Goal: Find specific fact: Find specific fact

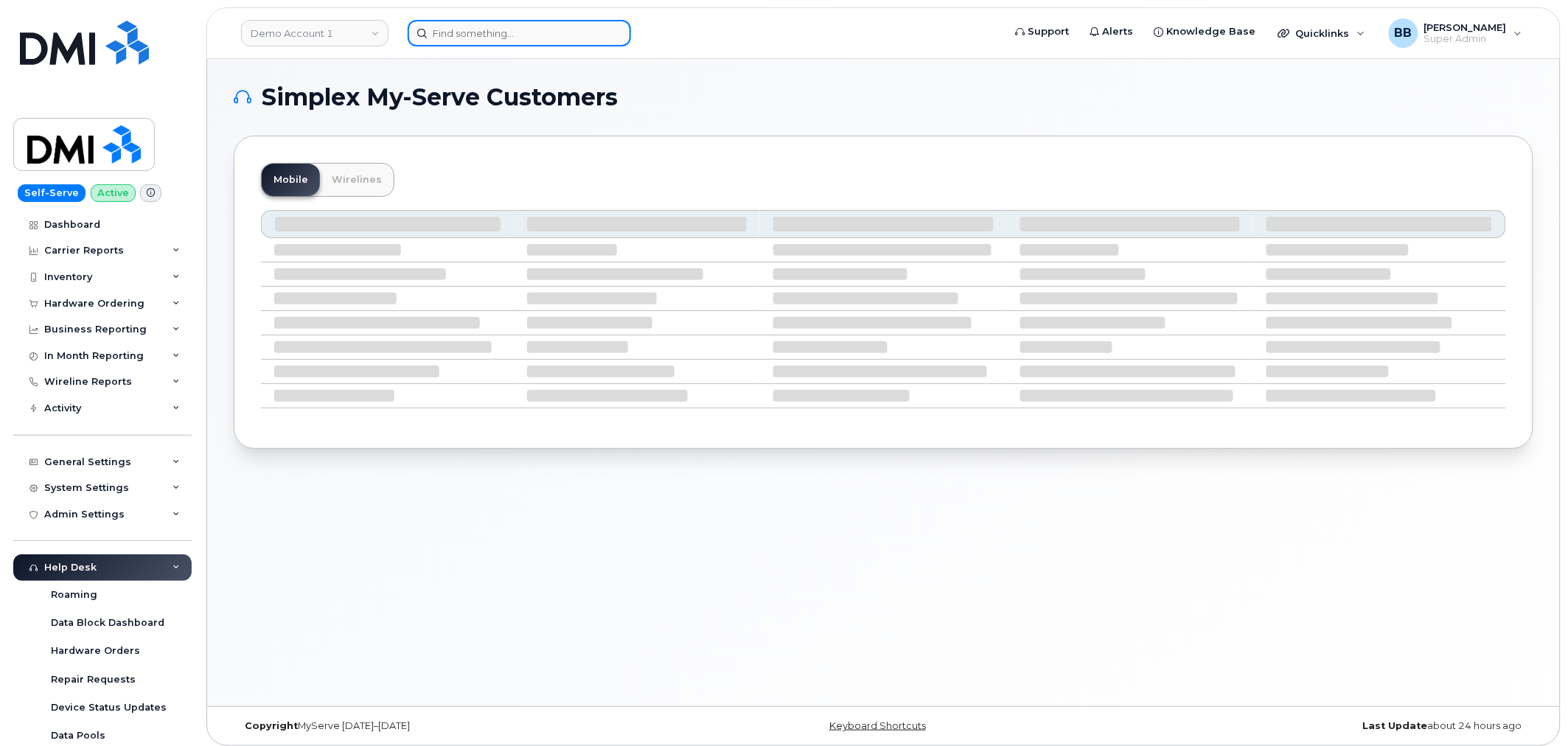
click at [503, 26] on input at bounding box center [518, 33] width 223 height 27
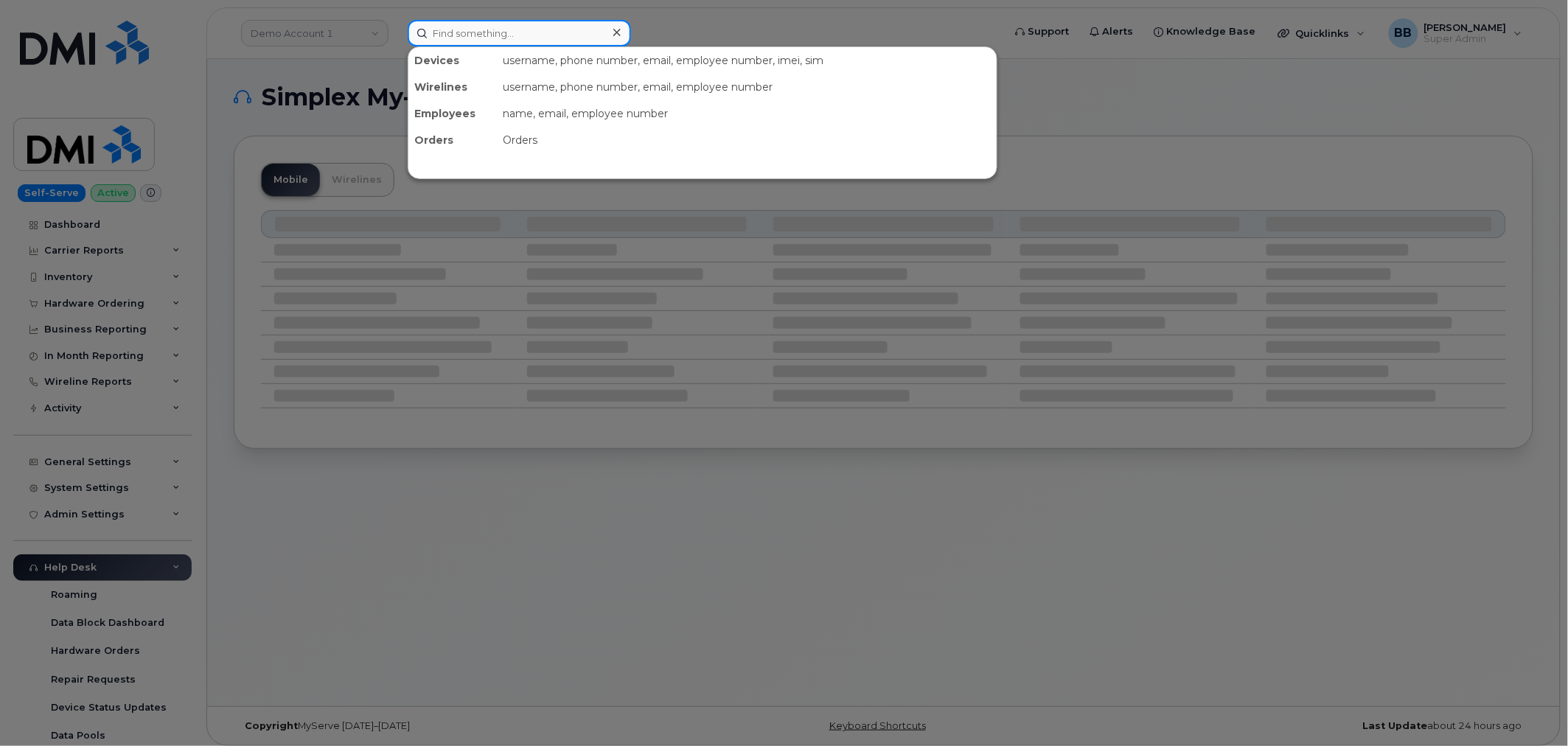
paste input "Lydia Zeru"
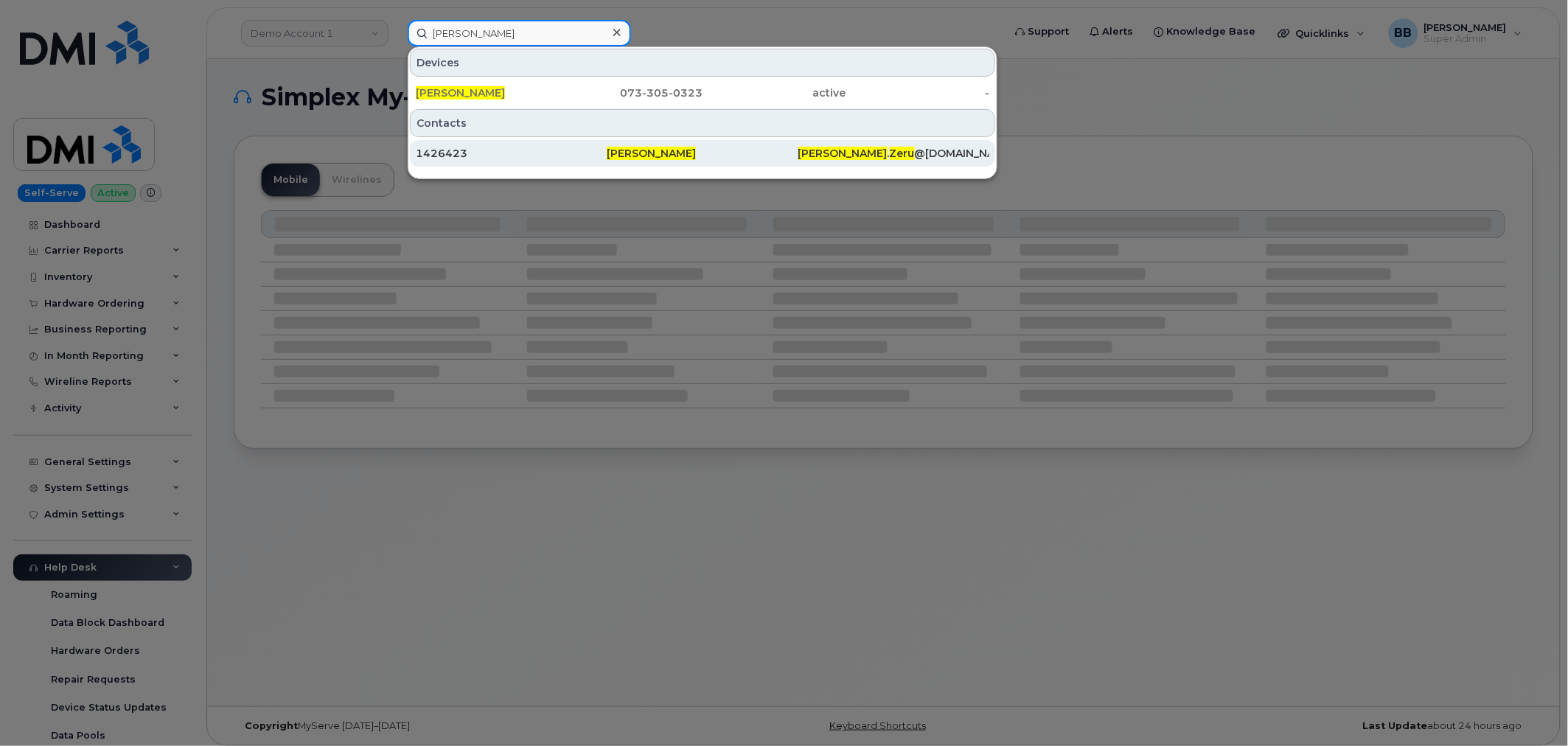
type input "Lydia Zeru"
click at [451, 154] on div "1426423" at bounding box center [511, 153] width 191 height 15
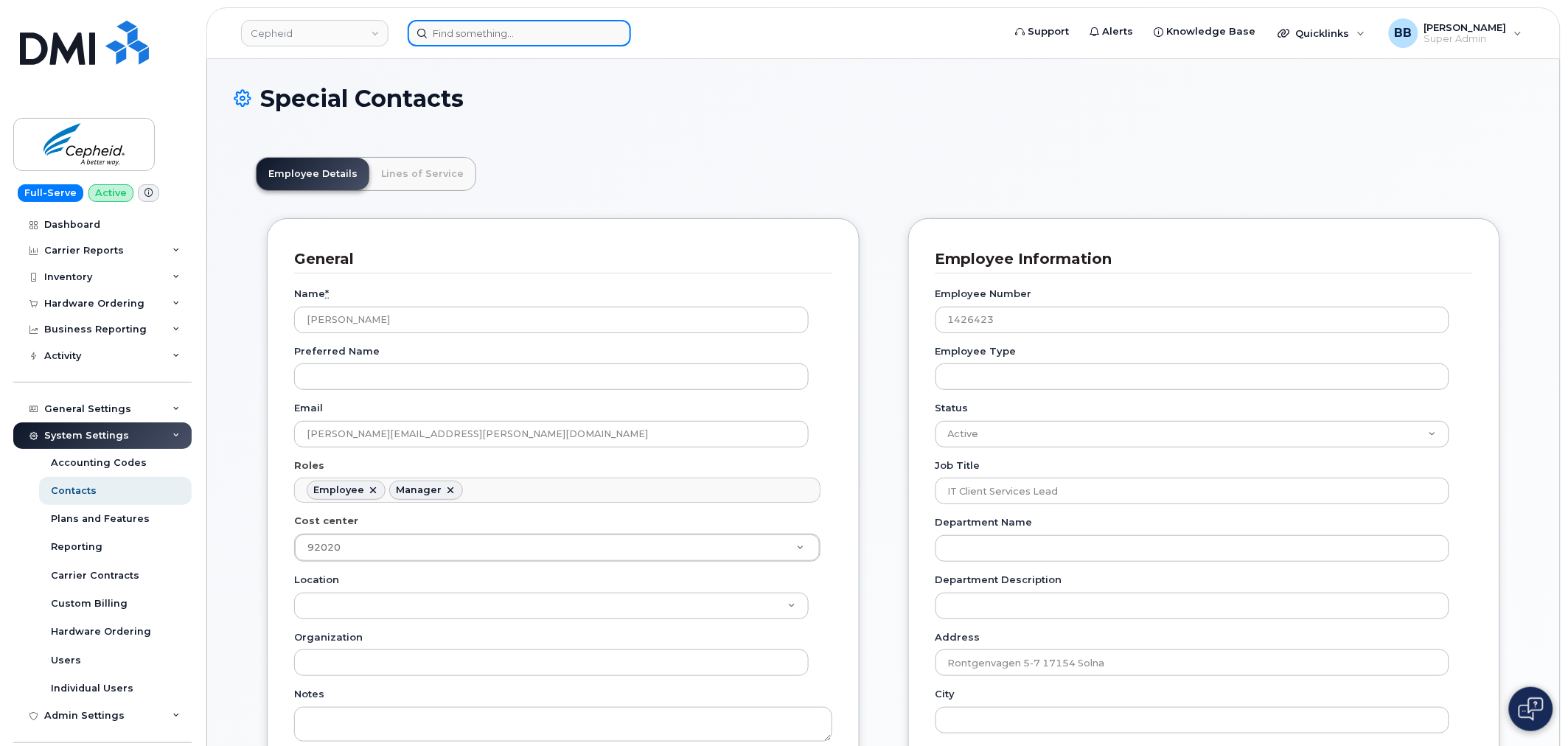
click at [517, 39] on input at bounding box center [518, 33] width 223 height 27
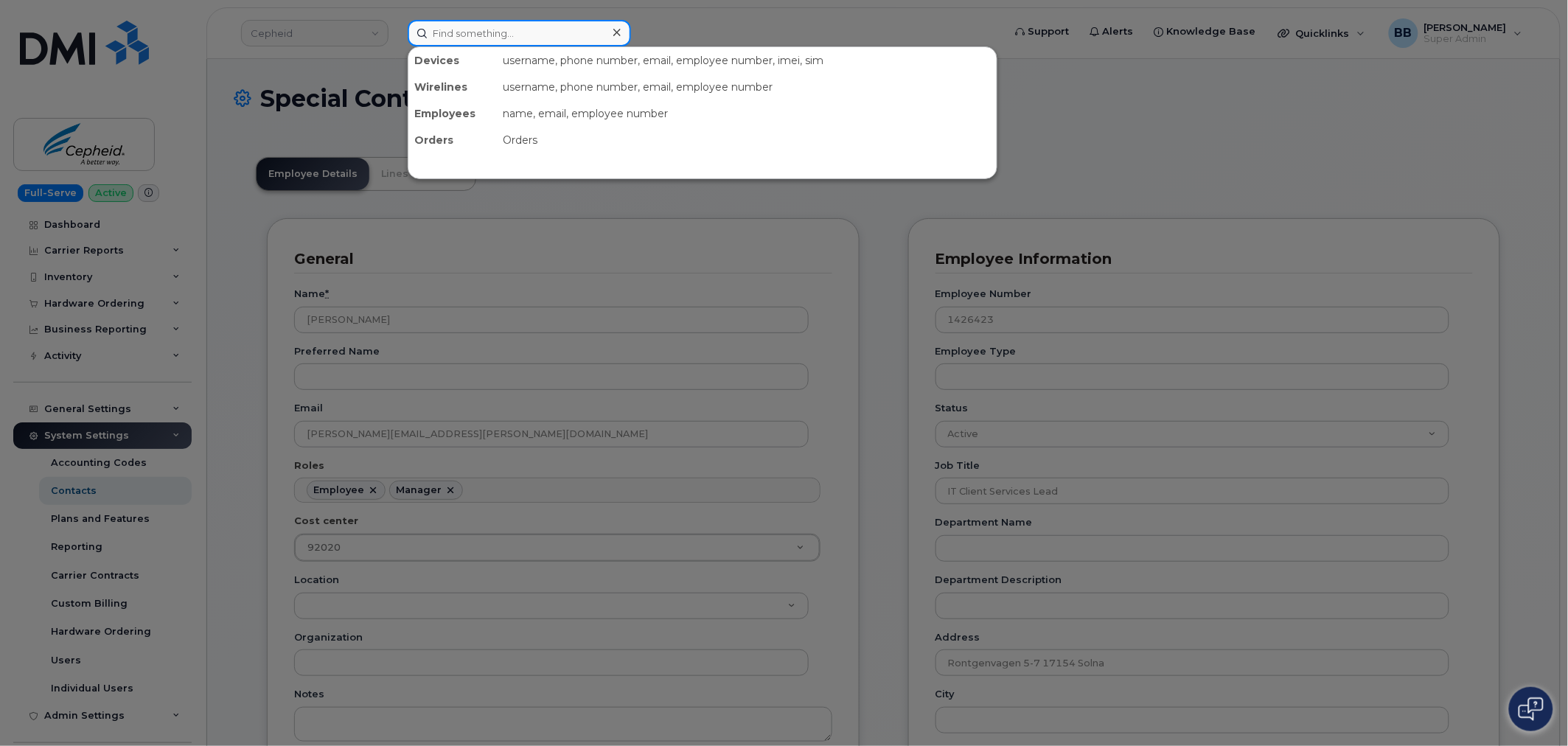
paste input "[PERSON_NAME]"
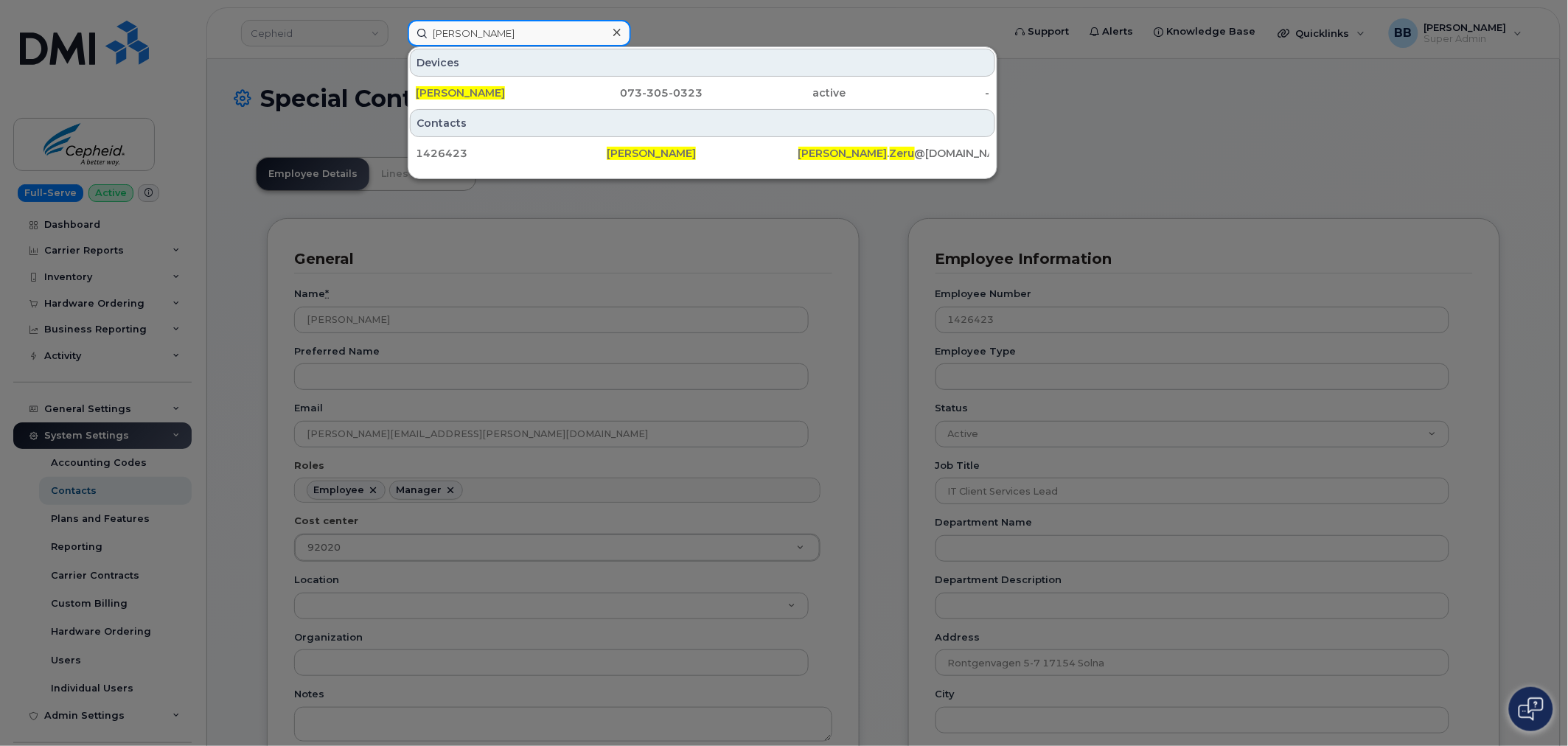
type input "[PERSON_NAME]"
click at [1132, 133] on div at bounding box center [784, 373] width 1568 height 746
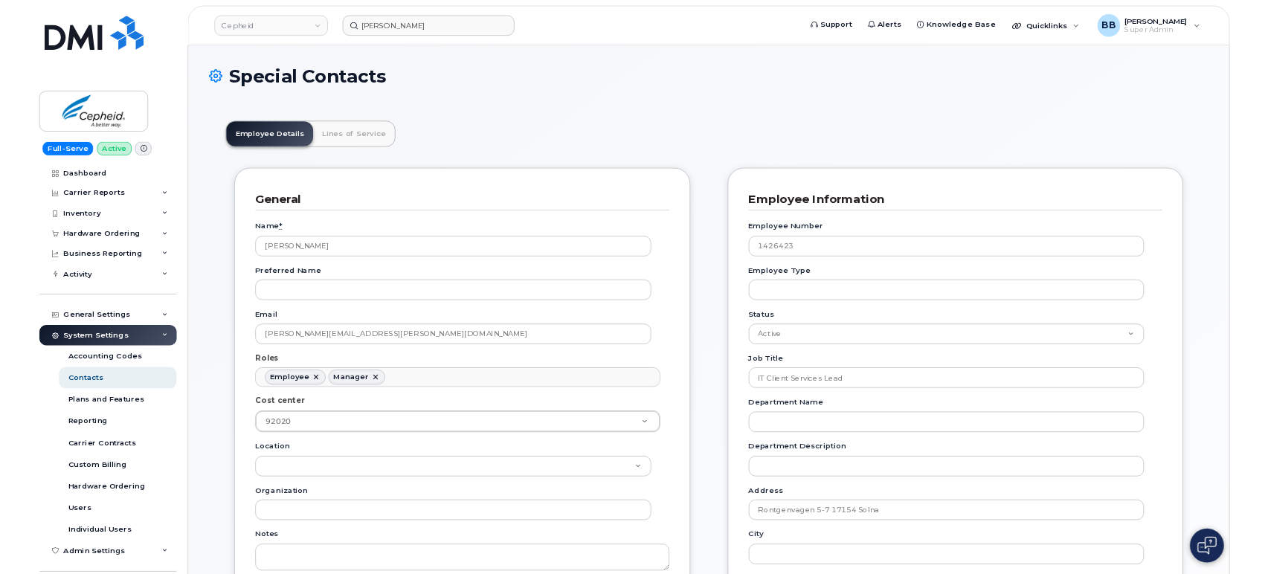
scroll to position [45, 0]
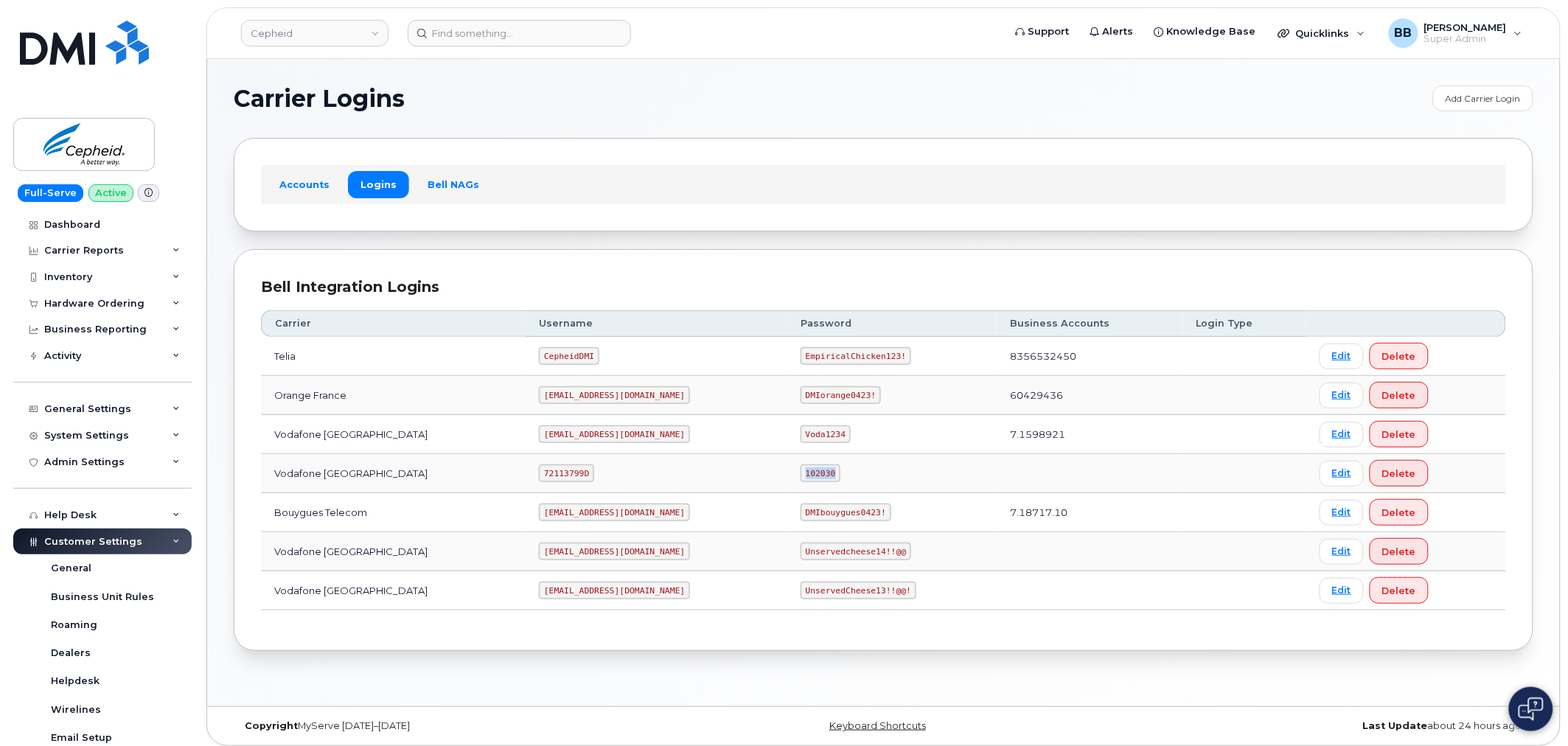
drag, startPoint x: 767, startPoint y: 474, endPoint x: 738, endPoint y: 474, distance: 29.0
click at [801, 475] on code "102030" at bounding box center [821, 474] width 40 height 18
copy code "102030"
click at [617, 431] on code "[EMAIL_ADDRESS][DOMAIN_NAME]" at bounding box center [615, 434] width 152 height 18
drag, startPoint x: 621, startPoint y: 436, endPoint x: 535, endPoint y: 429, distance: 86.3
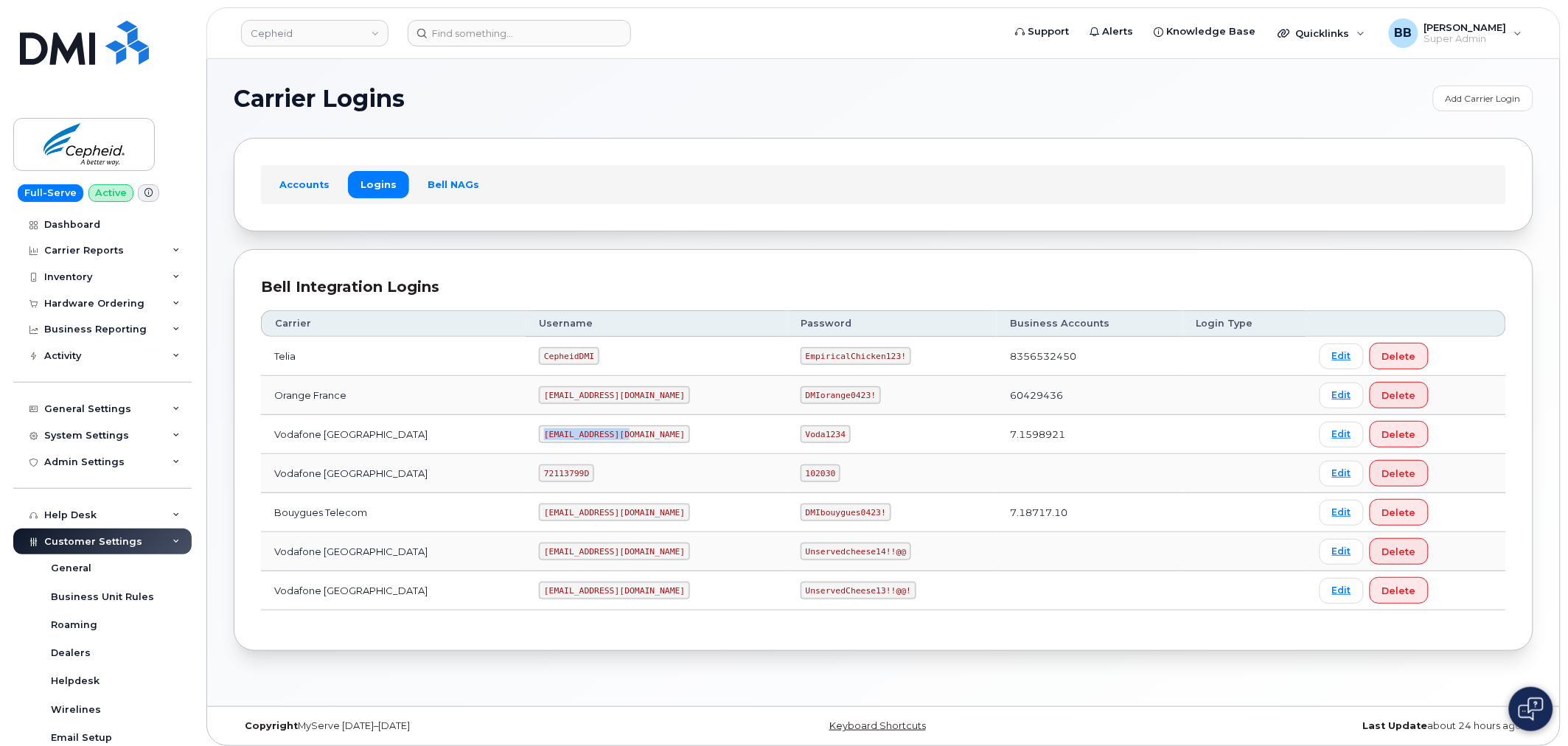
click at [535, 429] on td "[EMAIL_ADDRESS][DOMAIN_NAME]" at bounding box center [656, 434] width 262 height 39
copy code "[EMAIL_ADDRESS][DOMAIN_NAME]"
drag, startPoint x: 776, startPoint y: 437, endPoint x: 738, endPoint y: 435, distance: 38.1
click at [801, 435] on code "Voda1234" at bounding box center [826, 434] width 51 height 18
copy code "Voda1234"
